Goal: Task Accomplishment & Management: Manage account settings

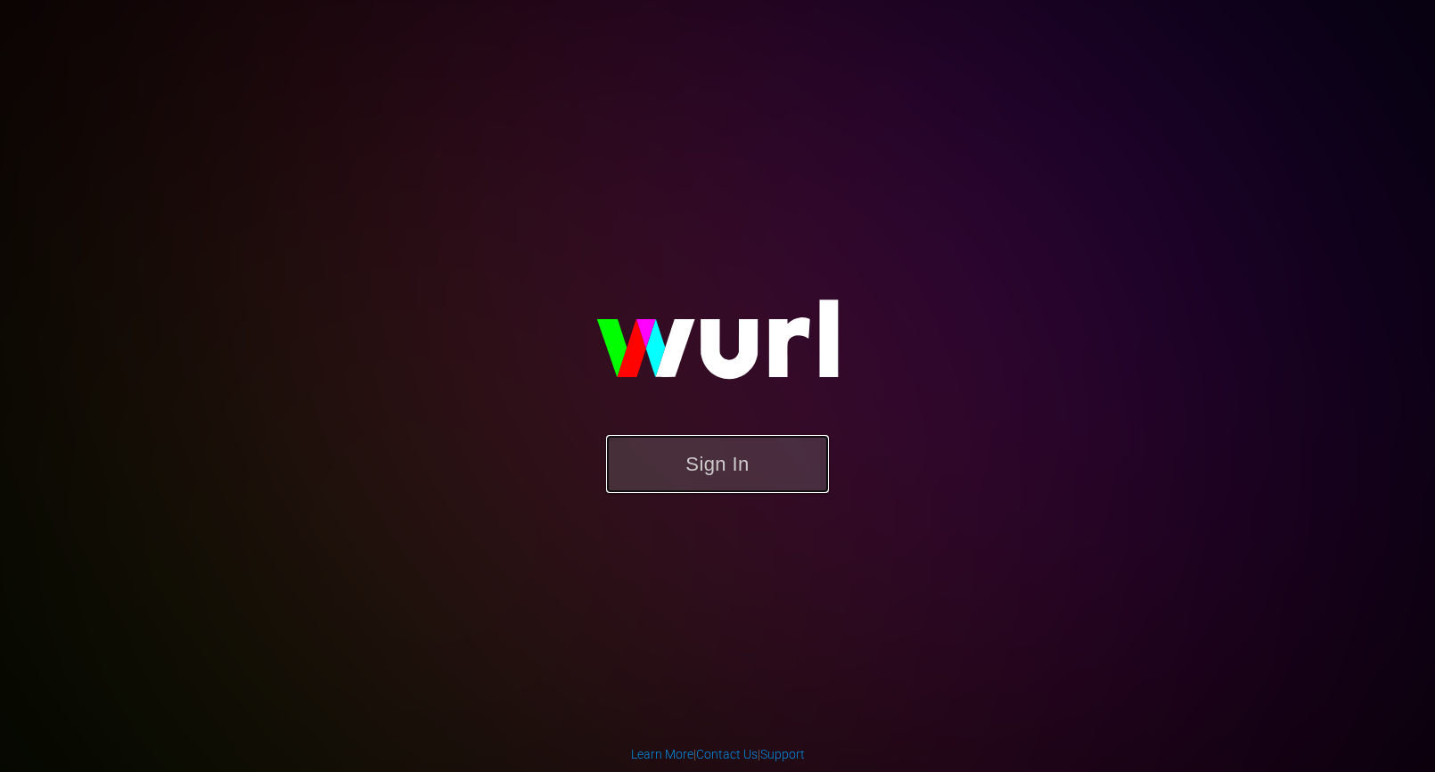
click at [647, 455] on button "Sign In" at bounding box center [717, 464] width 223 height 58
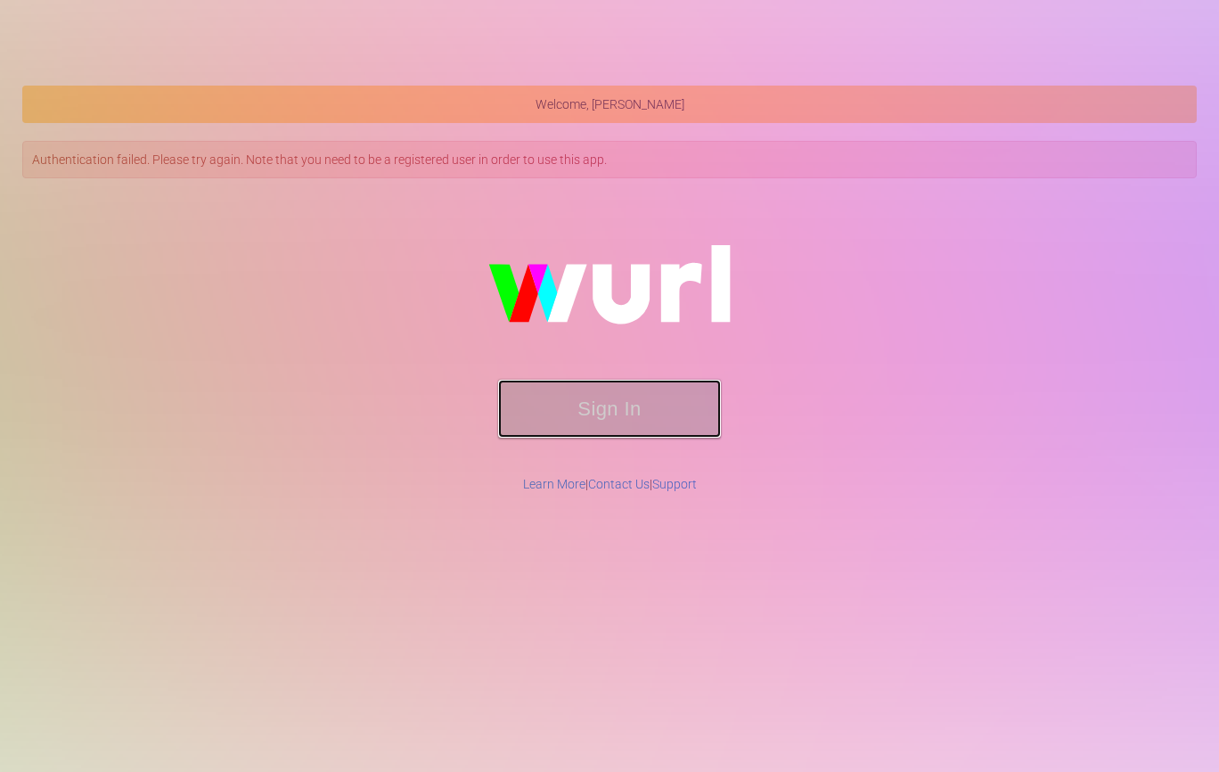
click at [539, 428] on button "Sign In" at bounding box center [609, 409] width 223 height 58
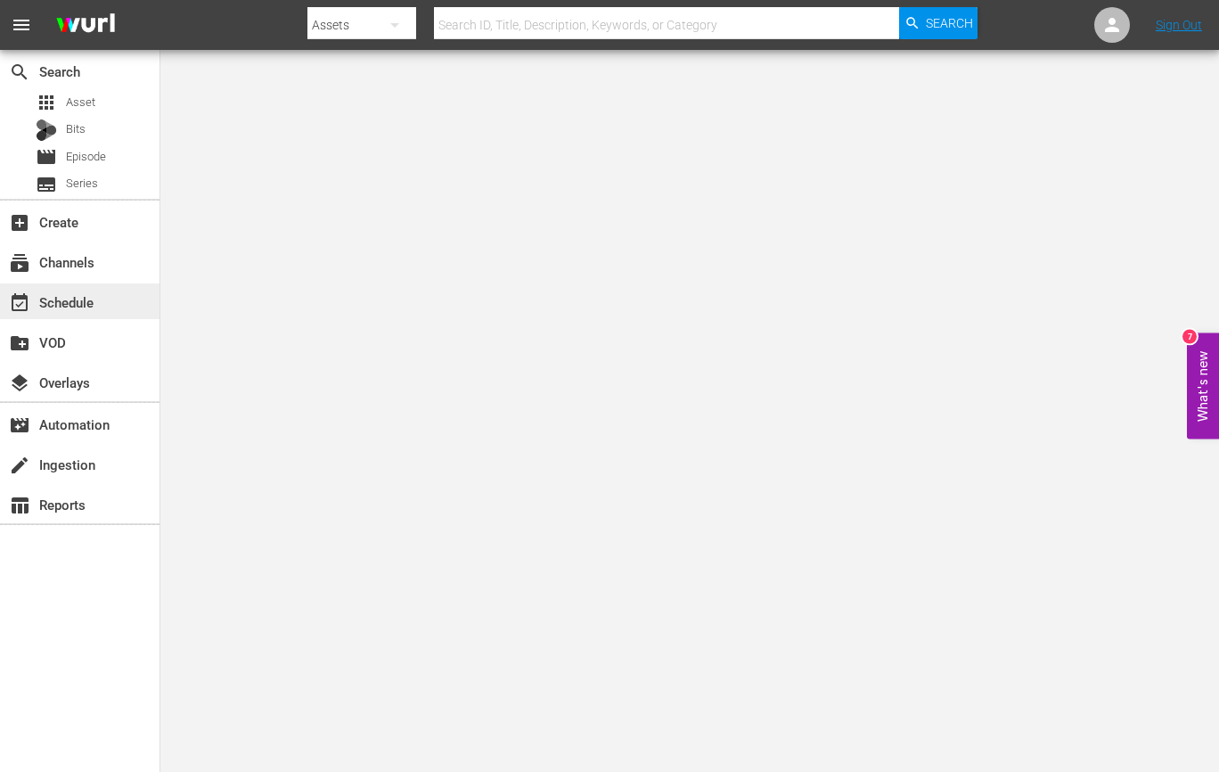
click at [108, 301] on div "event_available Schedule" at bounding box center [80, 301] width 160 height 36
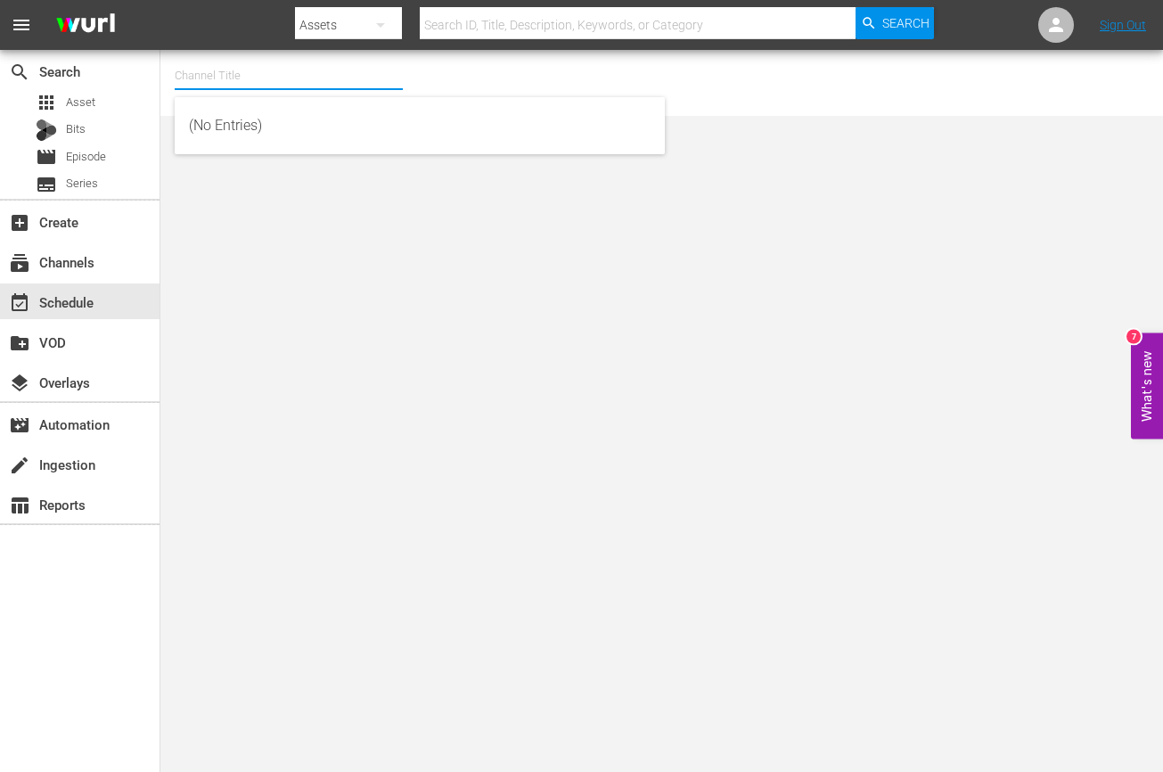
click at [262, 71] on input "text" at bounding box center [289, 75] width 228 height 43
type input "ㅛ"
click at [242, 85] on input "YG" at bounding box center [289, 75] width 228 height 43
click at [232, 78] on input "YG" at bounding box center [289, 75] width 228 height 43
click at [232, 74] on input "YG" at bounding box center [289, 75] width 228 height 43
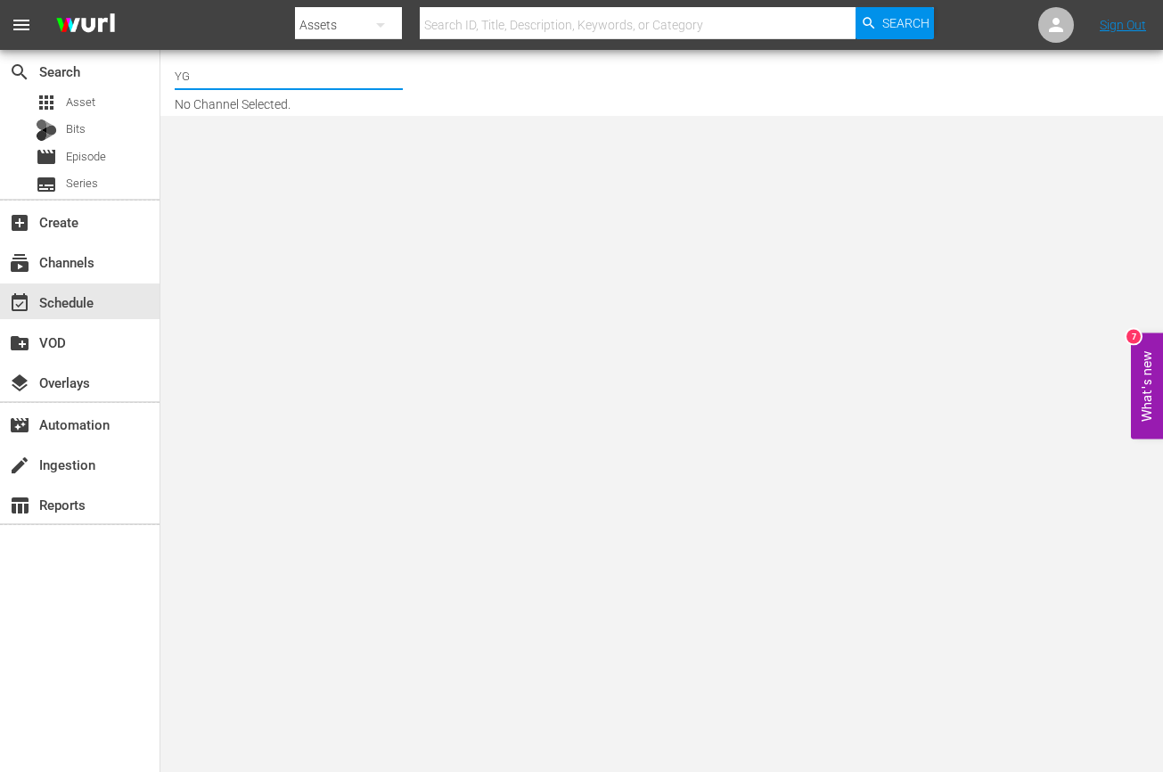
click at [224, 79] on input "YG" at bounding box center [289, 75] width 228 height 43
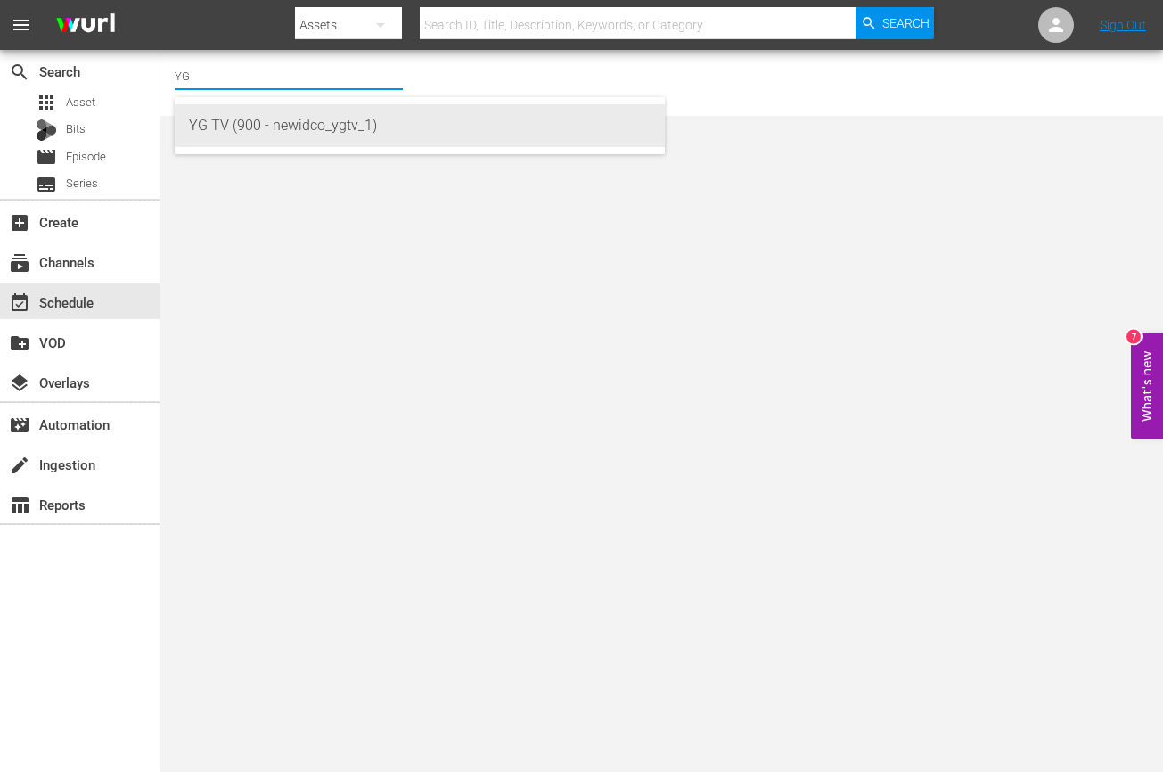
click at [226, 125] on div "YG TV (900 - newidco_ygtv_1)" at bounding box center [420, 125] width 462 height 43
type input "YG TV (900 - newidco_ygtv_1)"
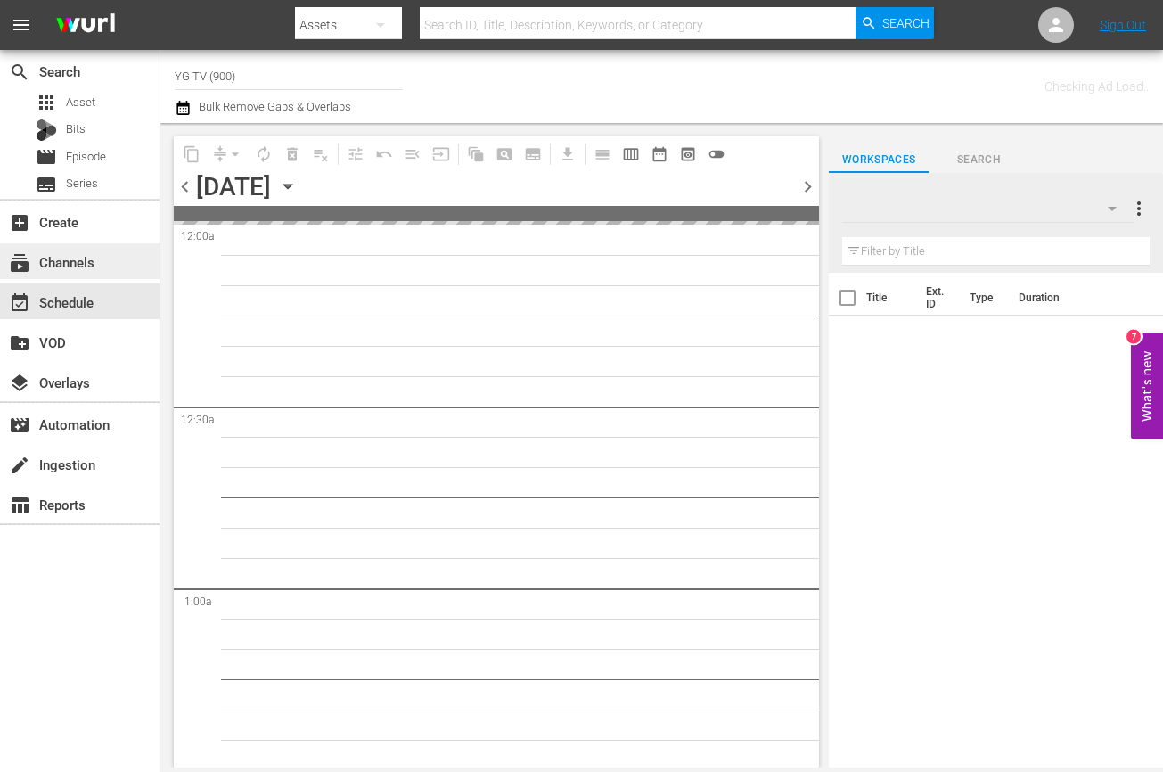
click at [66, 263] on div "subscriptions Channels" at bounding box center [50, 259] width 100 height 16
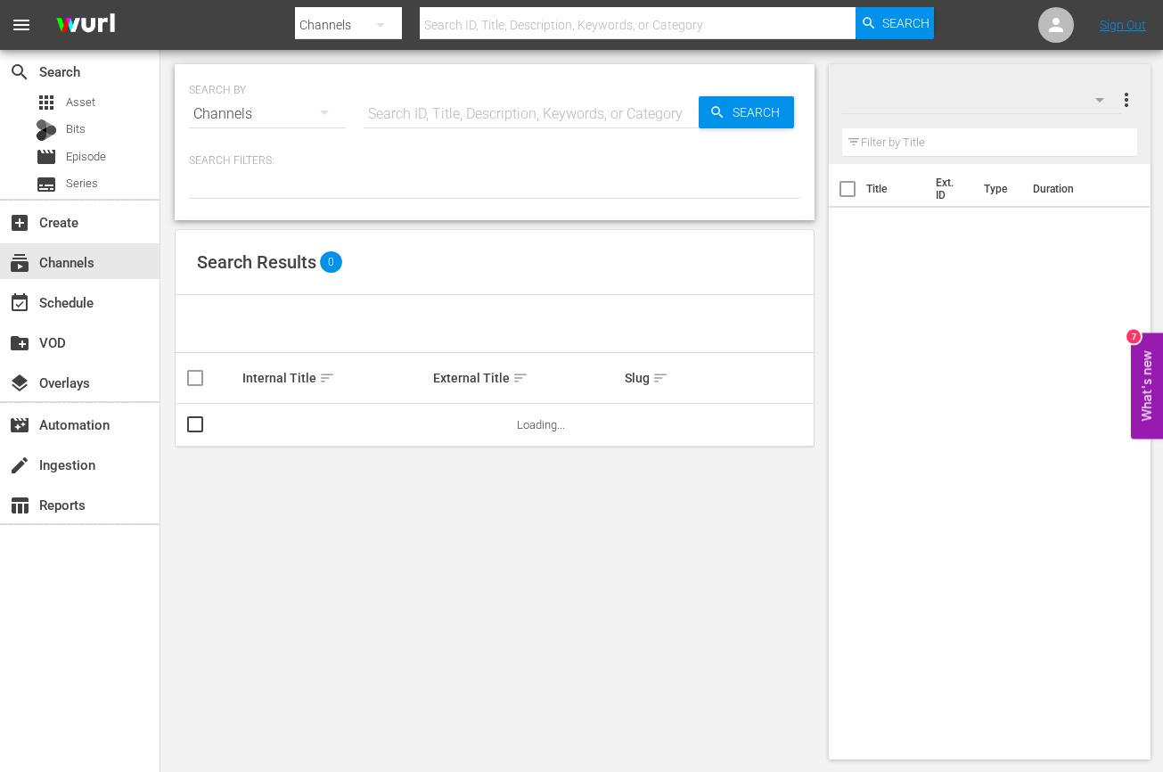
click at [431, 96] on input "text" at bounding box center [531, 114] width 335 height 43
click at [320, 111] on icon "button" at bounding box center [324, 113] width 9 height 4
click at [321, 111] on div "Channels Series Episodes Bits Assets" at bounding box center [581, 386] width 1163 height 772
click at [427, 111] on div "Channels Series Episodes Bits Assets" at bounding box center [581, 386] width 1163 height 772
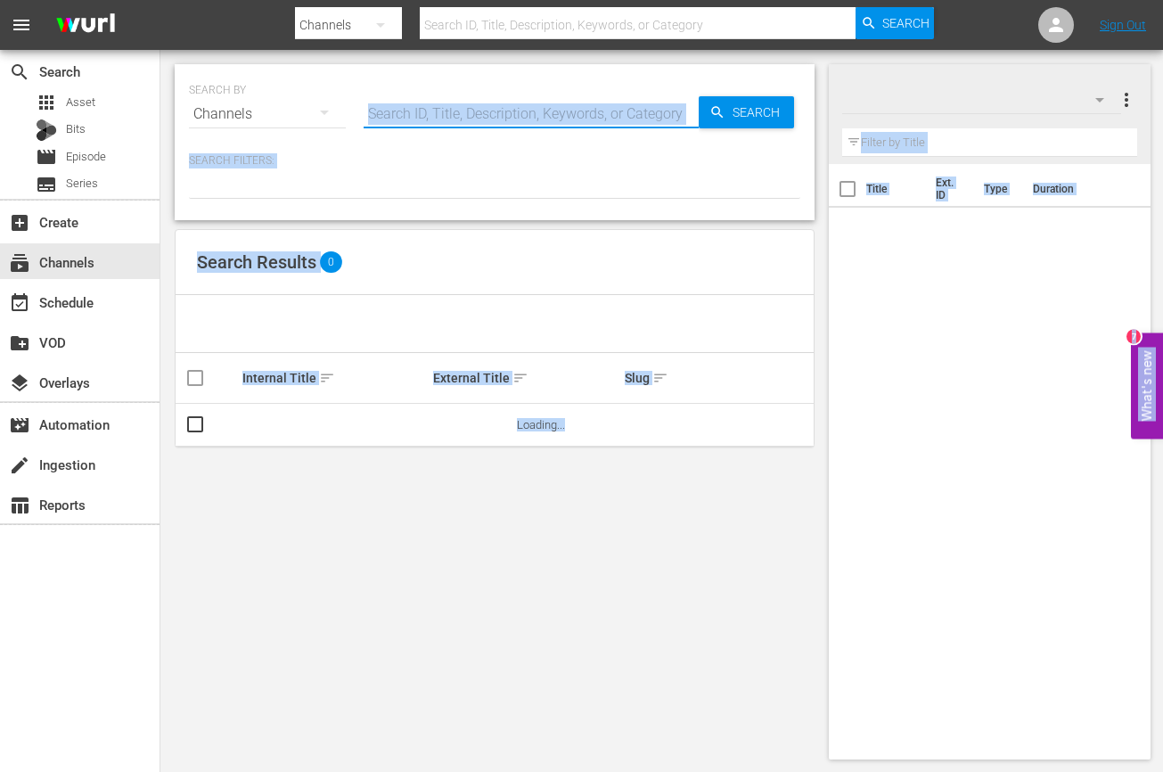
click at [447, 109] on input "text" at bounding box center [531, 114] width 335 height 43
click at [444, 114] on input "text" at bounding box center [531, 114] width 335 height 43
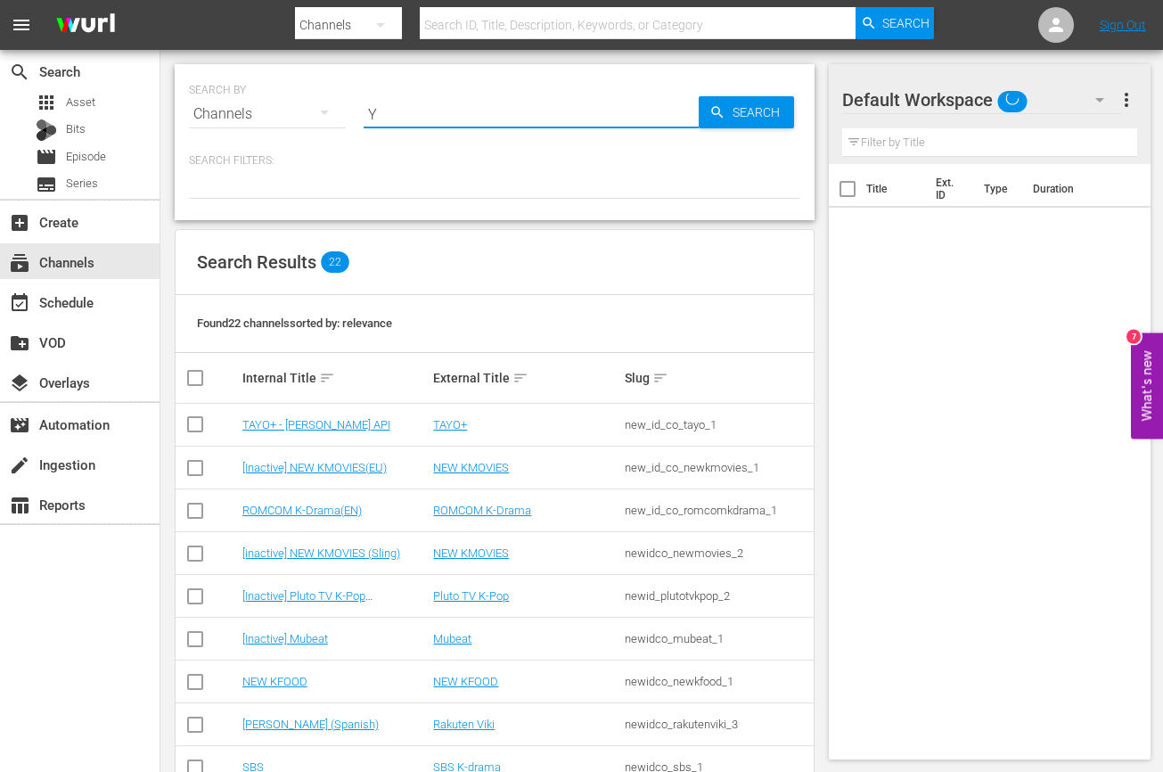
type input "YG"
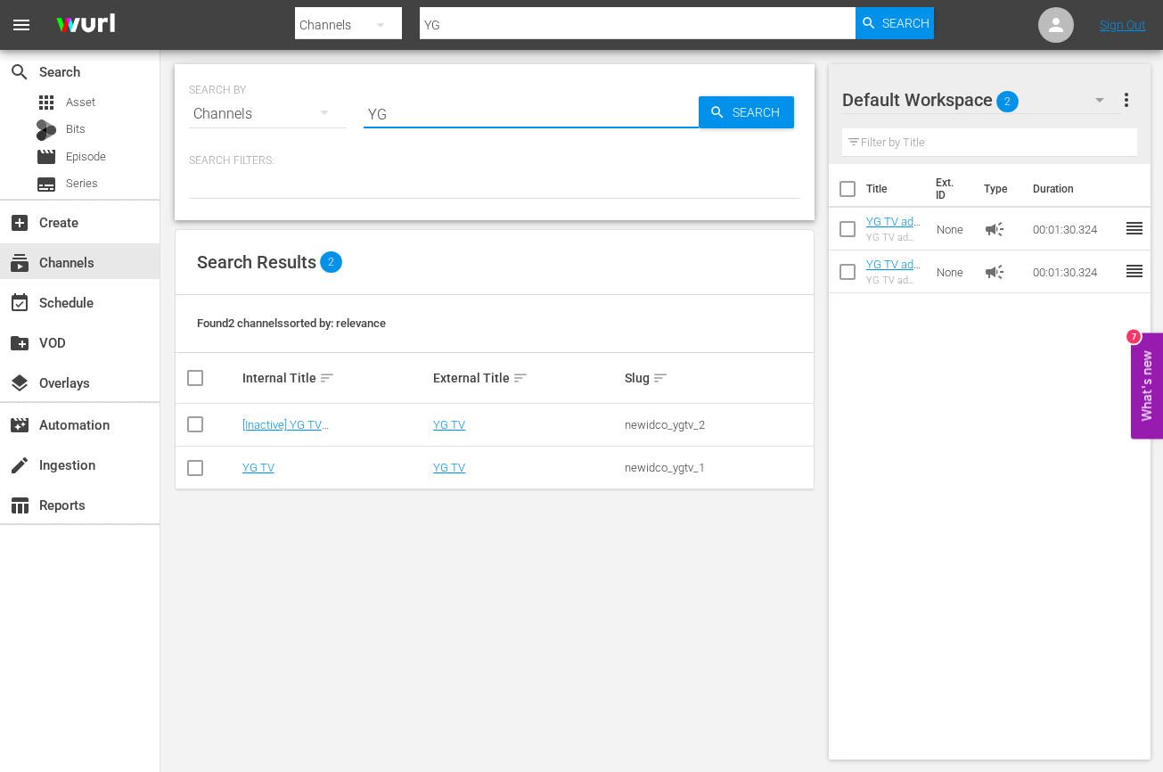
type input "YG"
click at [339, 514] on div "SEARCH BY Search By Channels Search ID, Title, Description, Keywords, or Catego…" at bounding box center [494, 412] width 668 height 724
click at [255, 468] on link "YG TV" at bounding box center [258, 467] width 32 height 13
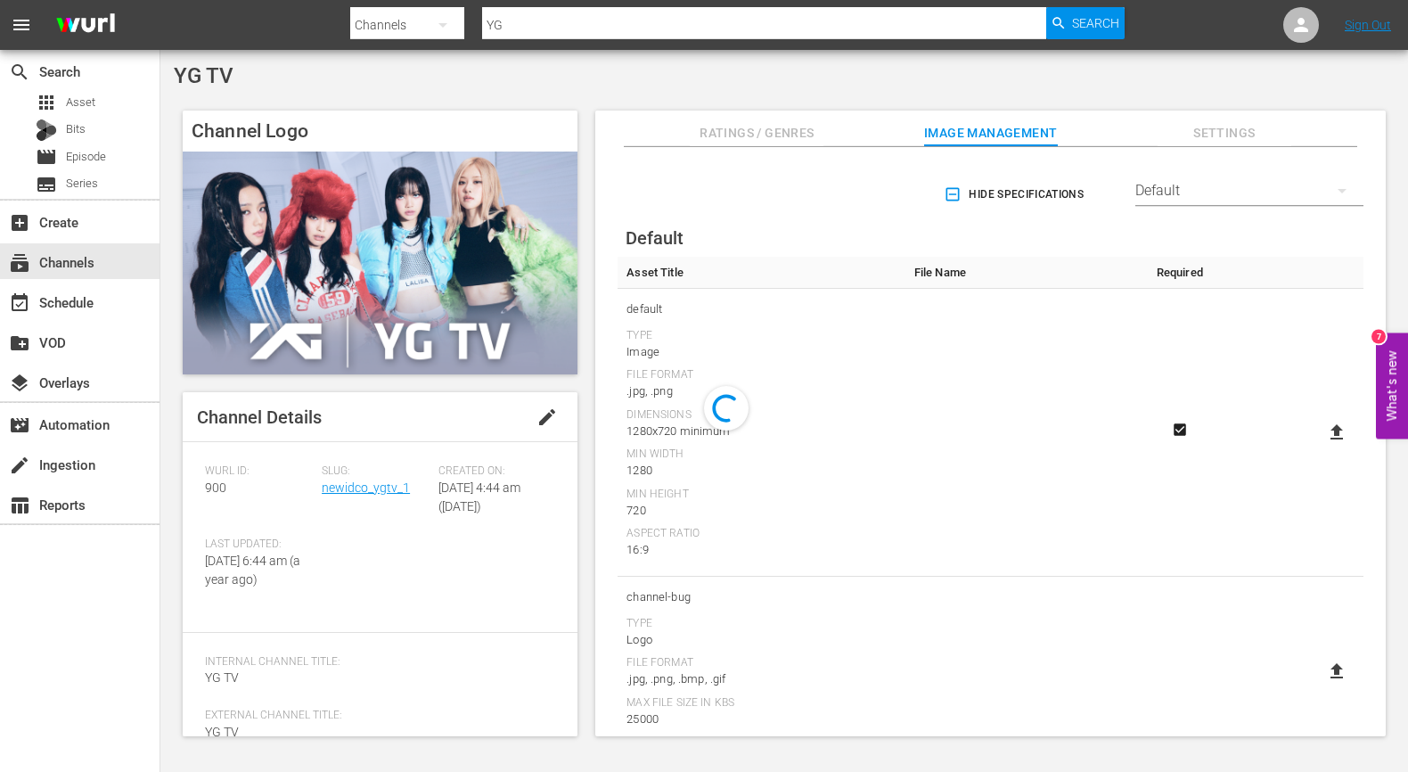
click at [553, 419] on button "edit" at bounding box center [547, 417] width 43 height 43
click at [306, 419] on span "Channel Details" at bounding box center [259, 416] width 125 height 21
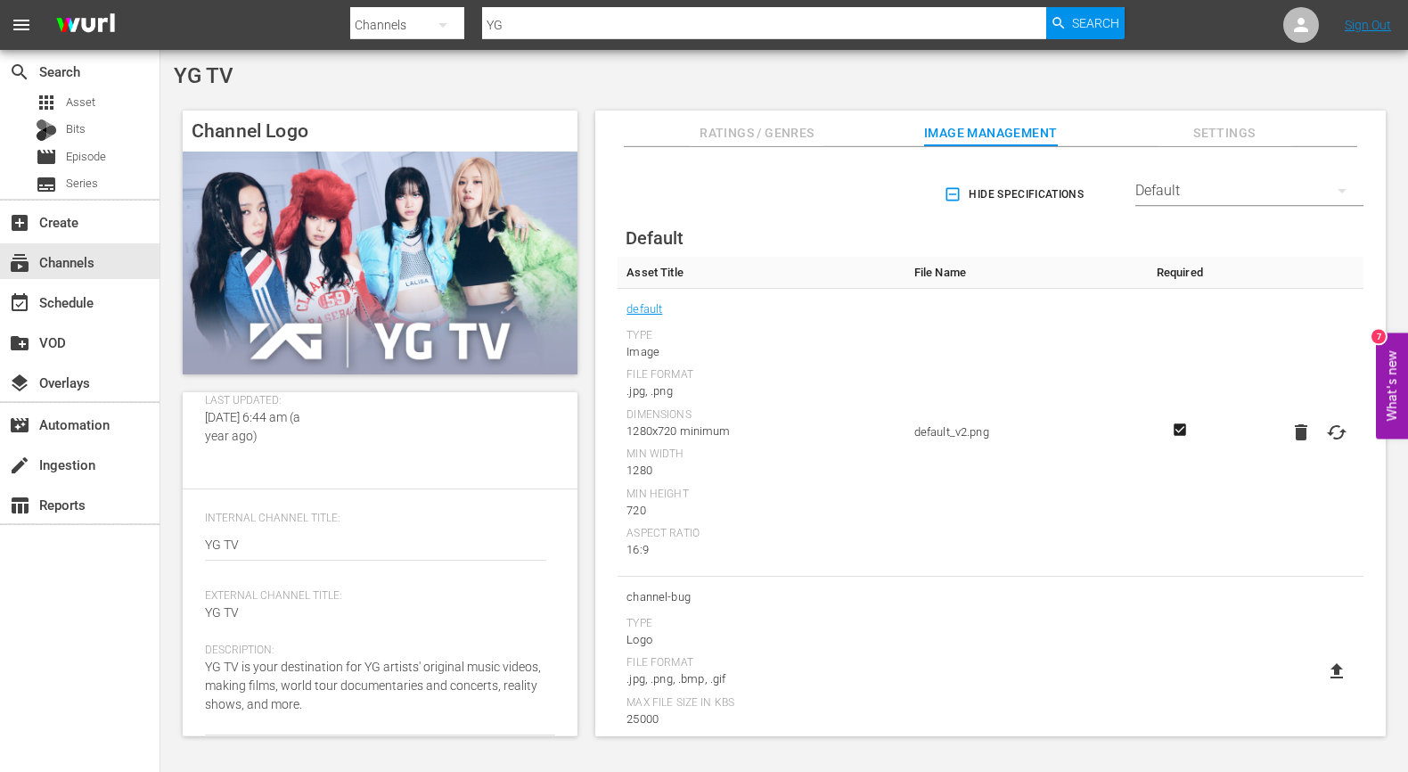
scroll to position [155, 0]
click at [258, 561] on div "YG TV YG TV" at bounding box center [375, 546] width 341 height 43
drag, startPoint x: 134, startPoint y: 548, endPoint x: 104, endPoint y: 542, distance: 30.1
click at [160, 0] on div "search Search apps Asset Bits movie Episode subtitles Series add_box Create sub…" at bounding box center [784, 0] width 1248 height 0
paste textarea "[inactive]"
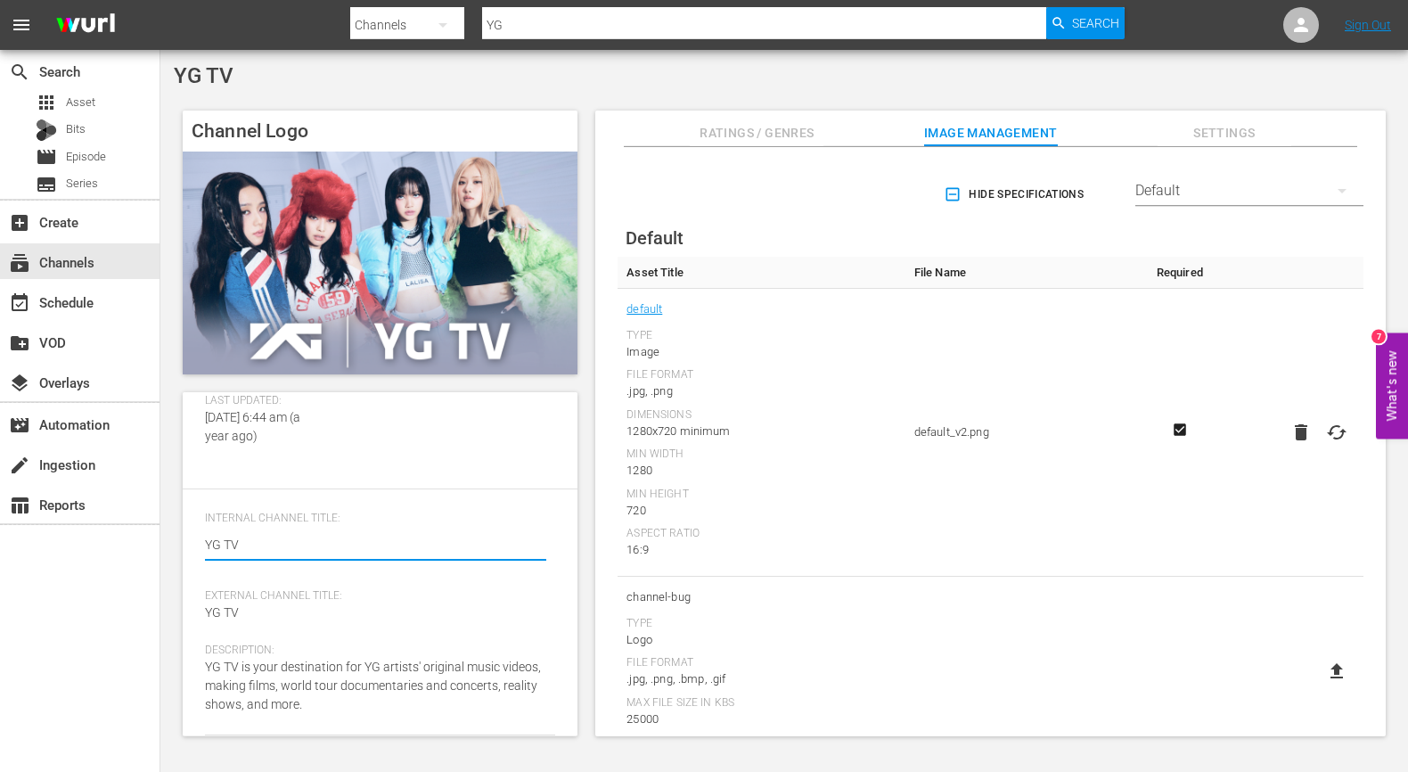
type textarea "[inactive]YG TV"
type textarea "[inactive] YG TV"
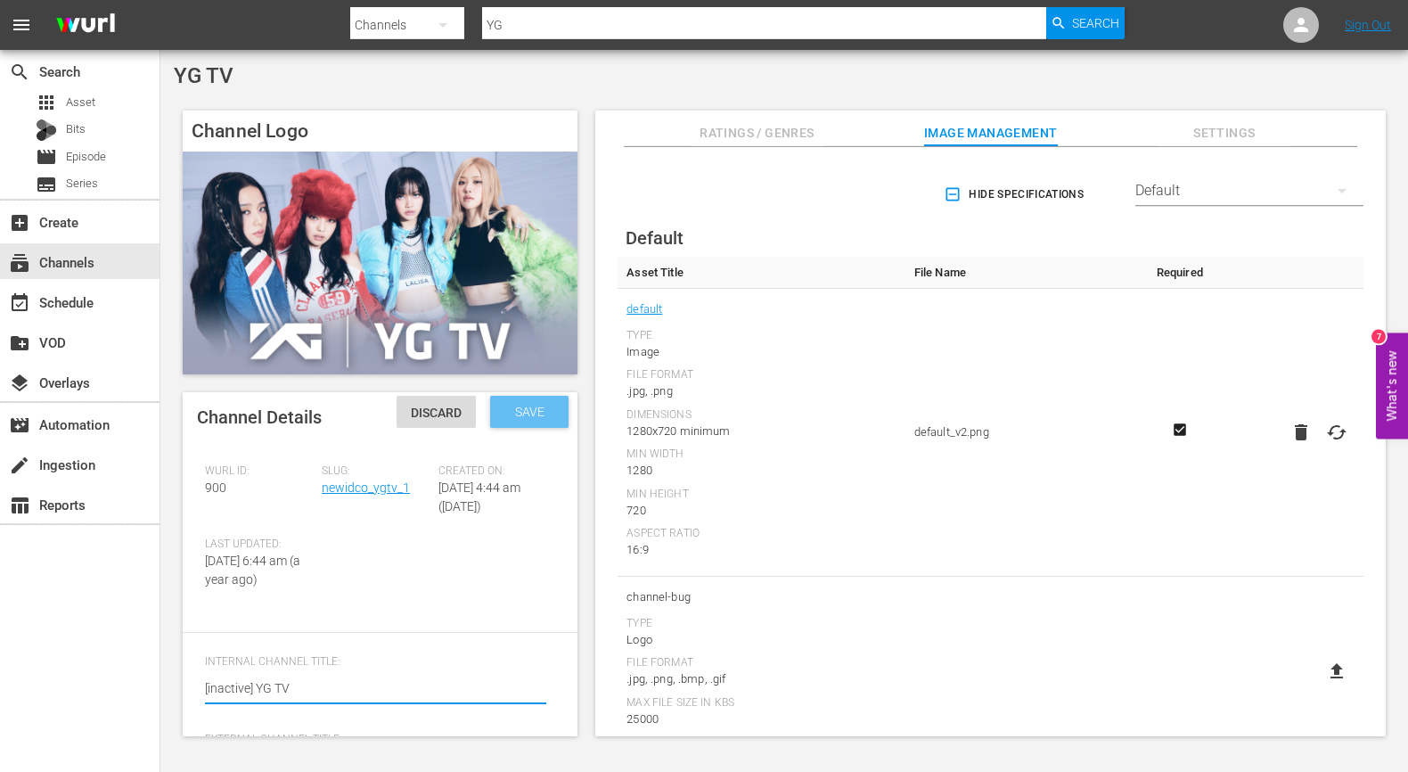
type textarea "[inactive] YG TV"
click at [501, 412] on span "Save" at bounding box center [530, 412] width 58 height 14
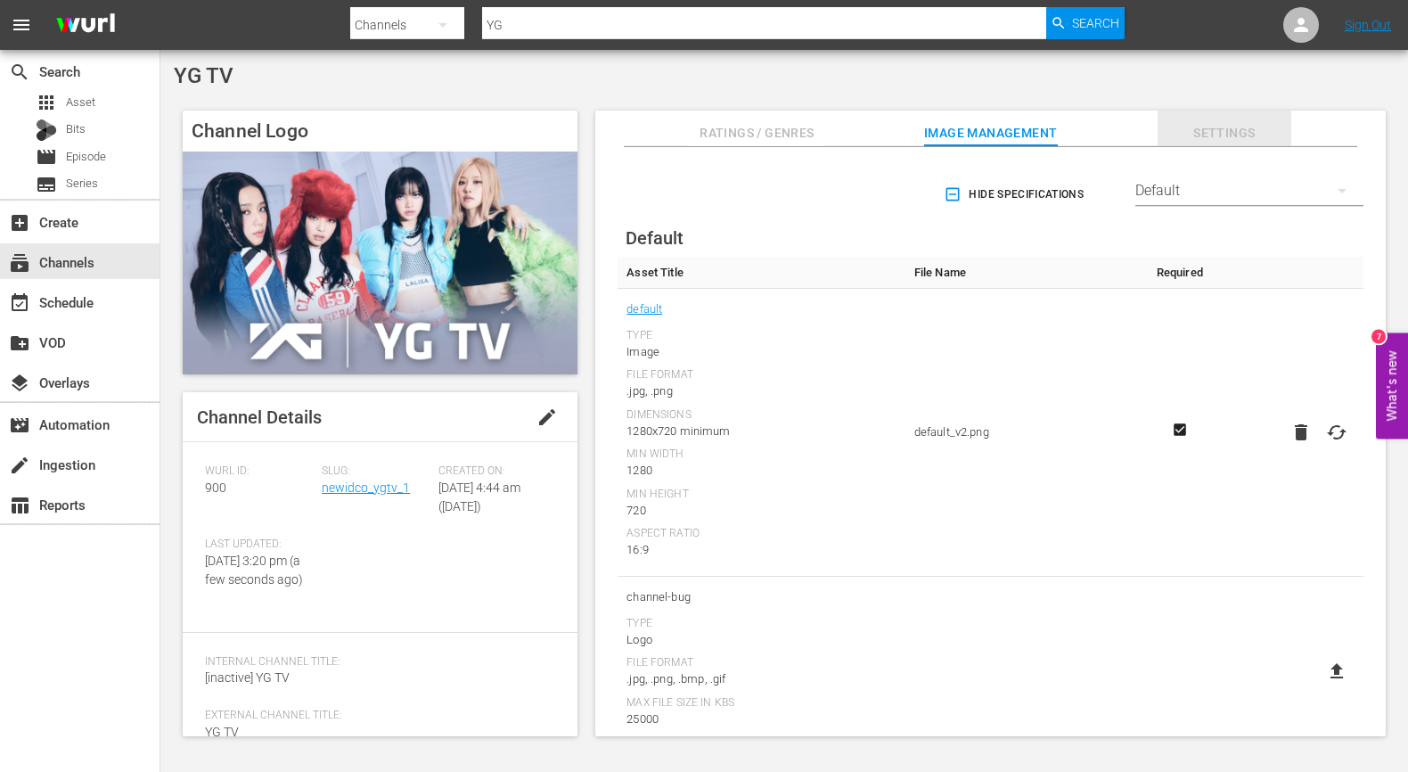
click at [1167, 127] on span "Settings" at bounding box center [1225, 133] width 134 height 22
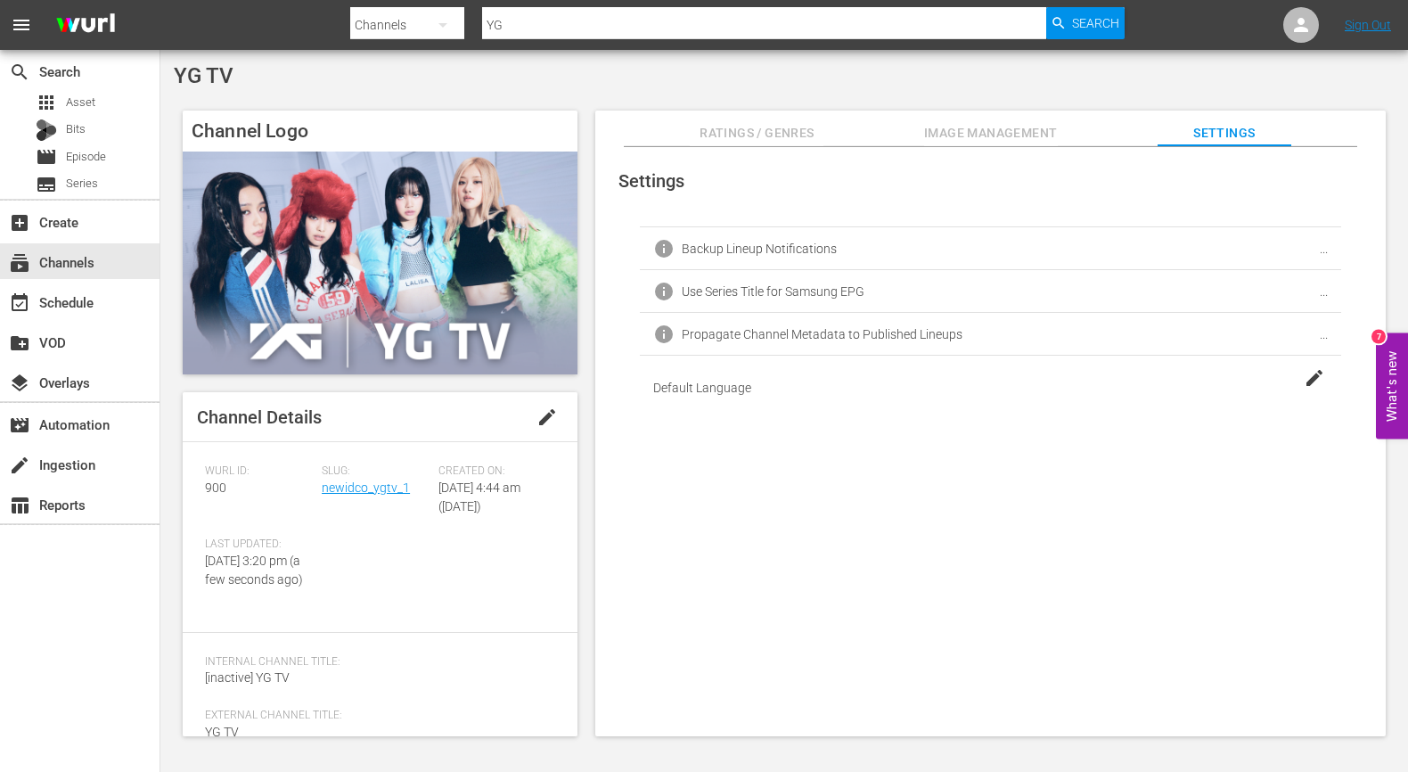
click at [1218, 245] on div "info Backup Lineup Notifications ..." at bounding box center [990, 248] width 701 height 43
click at [1218, 254] on span "..." at bounding box center [1324, 249] width 8 height 14
click at [967, 451] on div "Settings info Backup Lineup Notifications ... info Use Series Title for Samsung…" at bounding box center [990, 442] width 791 height 590
click at [1078, 486] on div "Settings info Backup Lineup Notifications info Use Series Title for Samsung EPG…" at bounding box center [990, 442] width 791 height 590
click at [1218, 249] on input "checkbox" at bounding box center [1308, 248] width 39 height 21
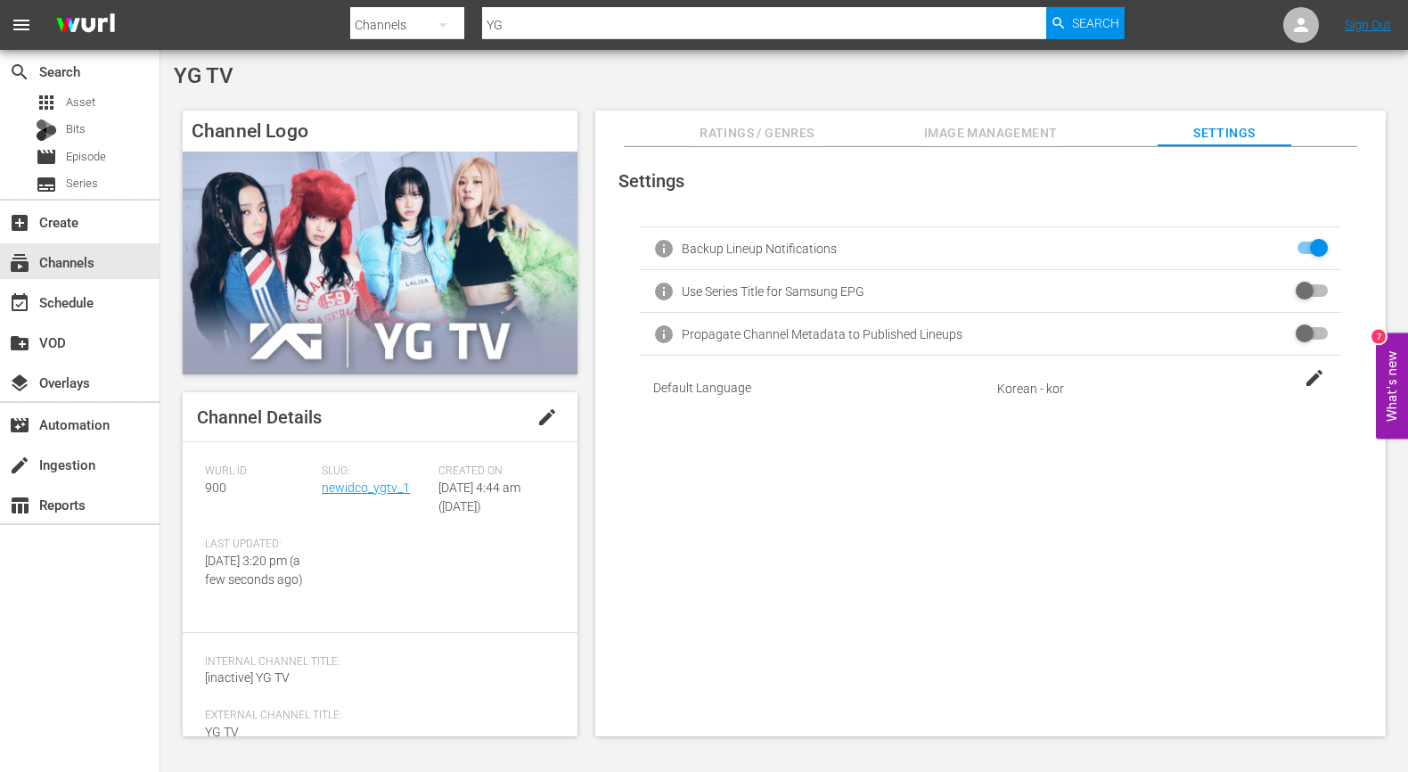
checkbox input "true"
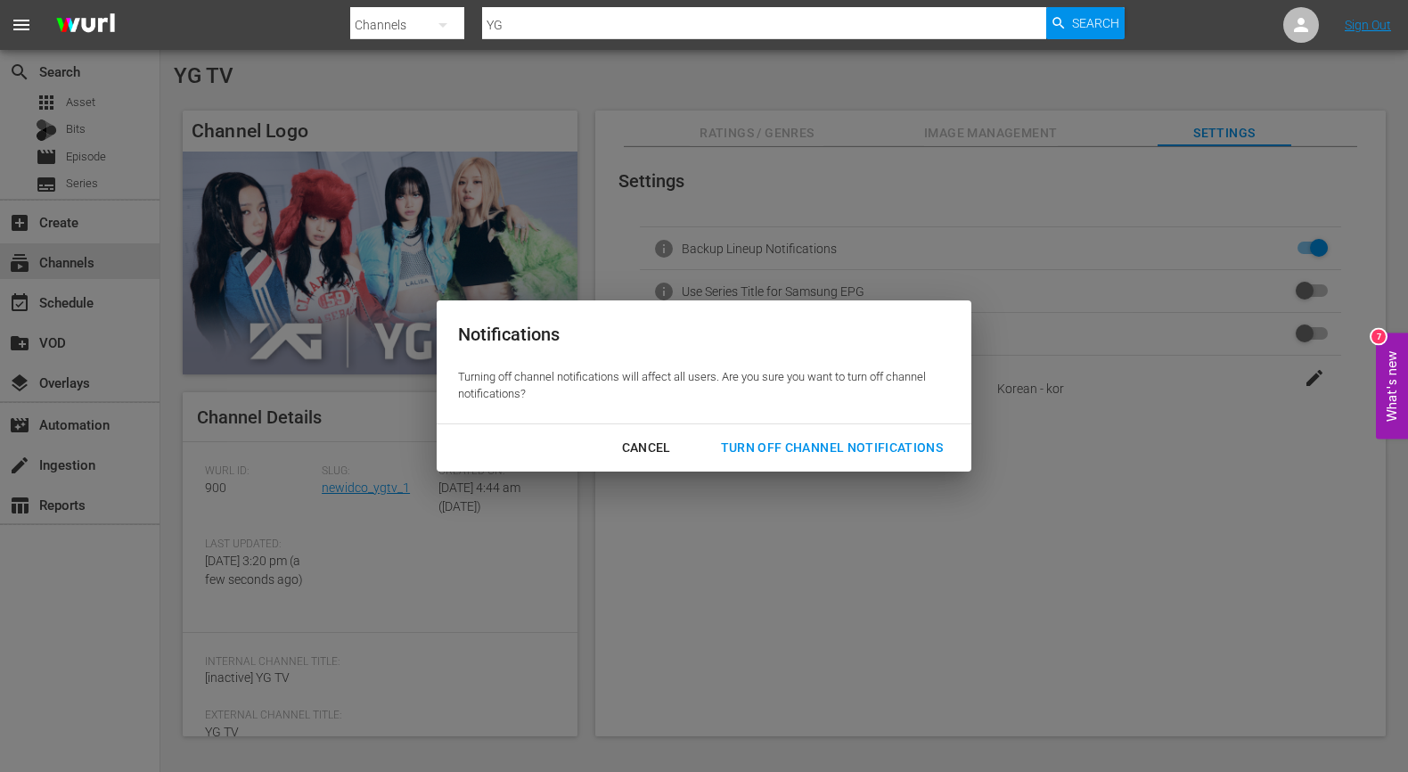
click at [821, 438] on div "Turn Off Channel Notifications" at bounding box center [832, 448] width 250 height 22
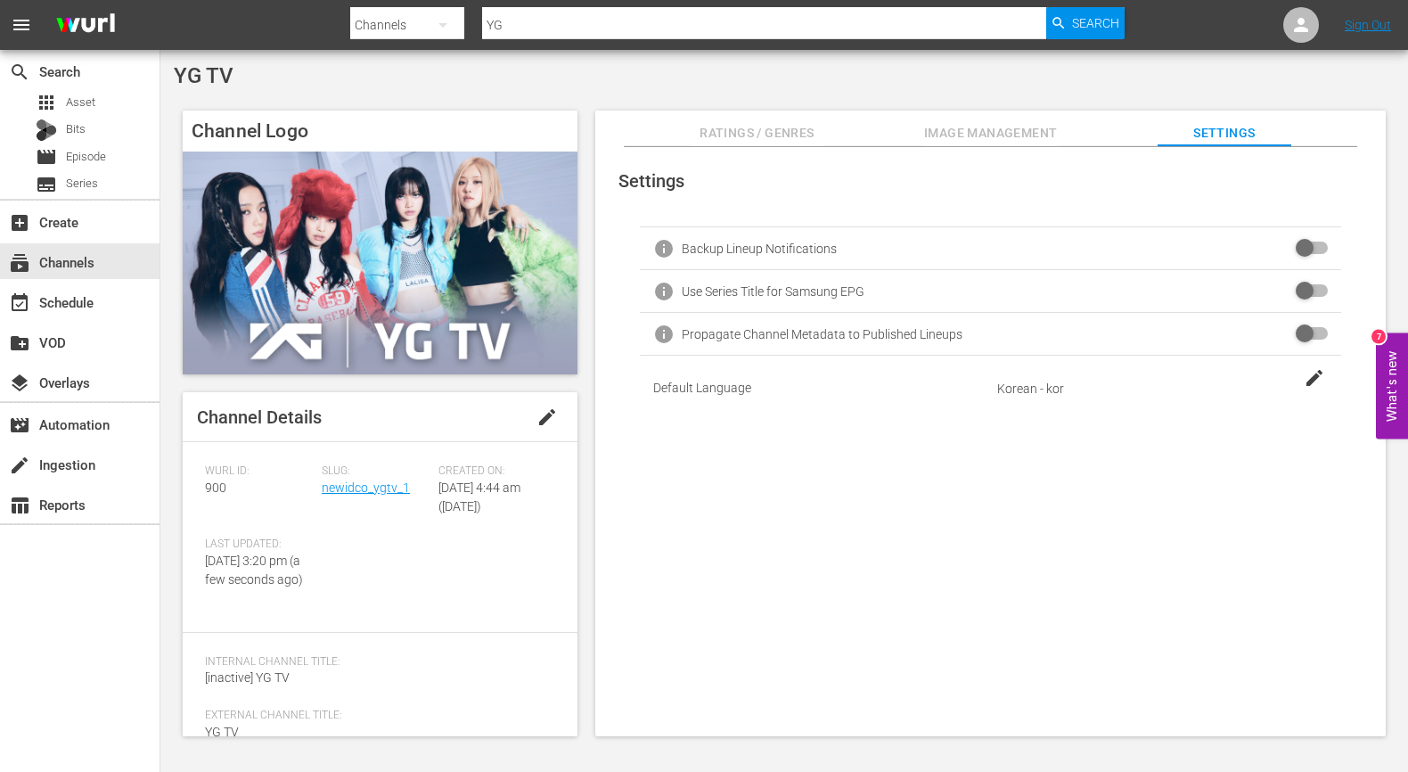
click at [362, 518] on div "Slug: newidco_ygtv_1" at bounding box center [380, 500] width 117 height 73
click at [361, 517] on div "Slug: newidco_ygtv_1" at bounding box center [380, 500] width 117 height 73
drag, startPoint x: 367, startPoint y: 500, endPoint x: 335, endPoint y: 486, distance: 35.1
click at [335, 486] on div "Slug: newidco_ygtv_1" at bounding box center [380, 500] width 117 height 73
copy link "newidco_ygtv_1"
